Goal: Find contact information: Find contact information

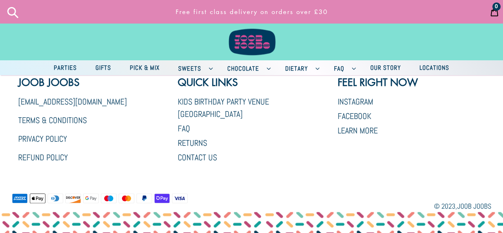
scroll to position [1882, 0]
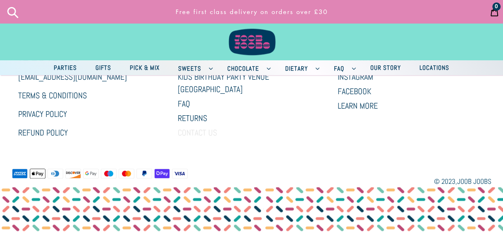
click at [195, 127] on link "Contact Us" at bounding box center [197, 132] width 39 height 11
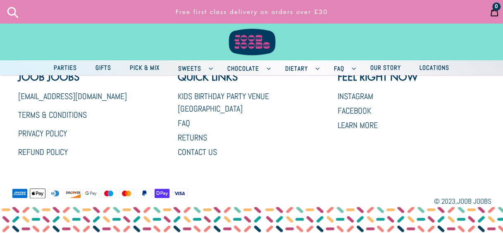
scroll to position [330, 0]
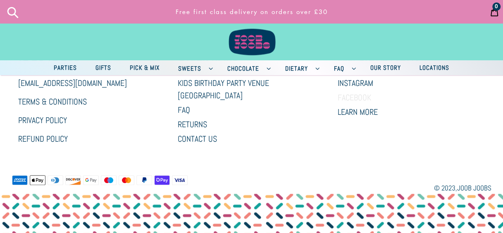
click at [349, 97] on link "Facebook" at bounding box center [354, 97] width 33 height 11
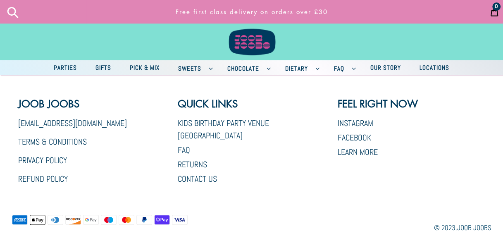
scroll to position [1800, 0]
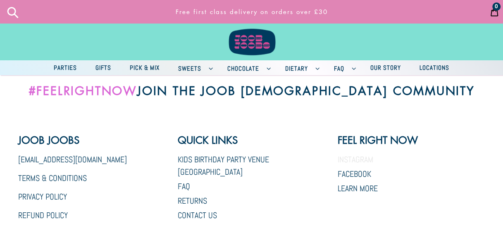
click at [360, 160] on link "Instagram" at bounding box center [356, 159] width 36 height 11
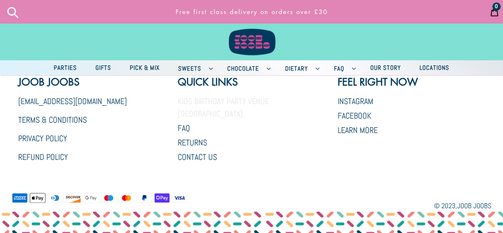
scroll to position [1841, 0]
